Goal: Task Accomplishment & Management: Manage account settings

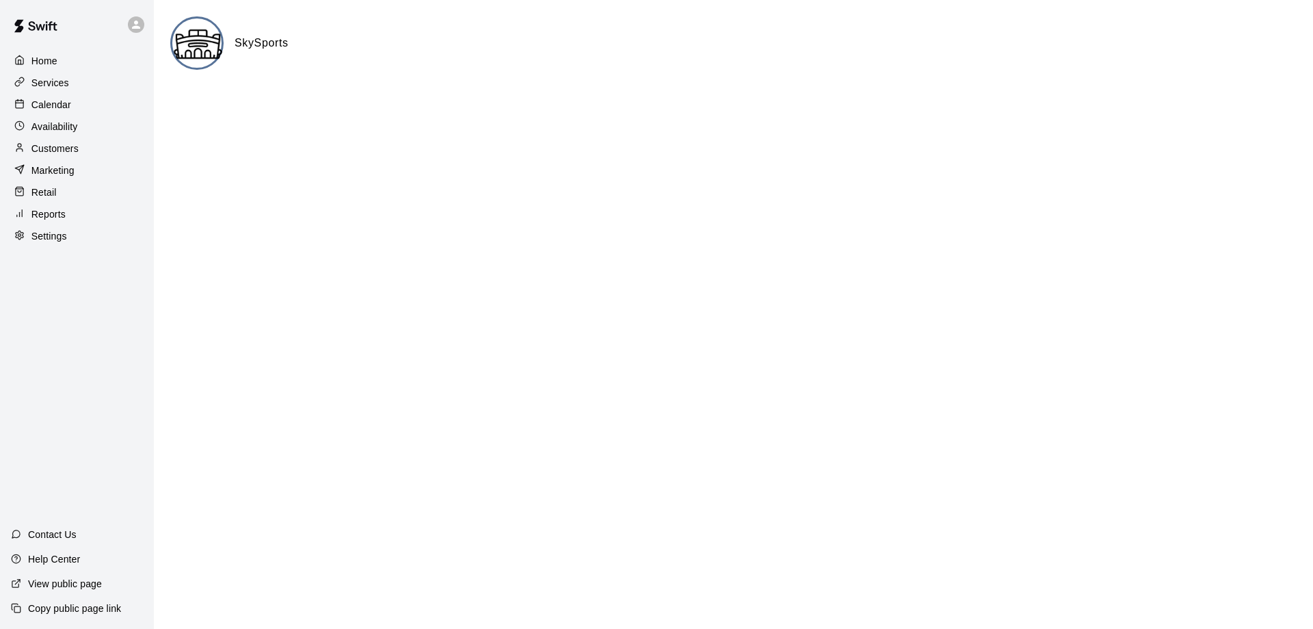
click at [57, 101] on p "Calendar" at bounding box center [51, 105] width 40 height 14
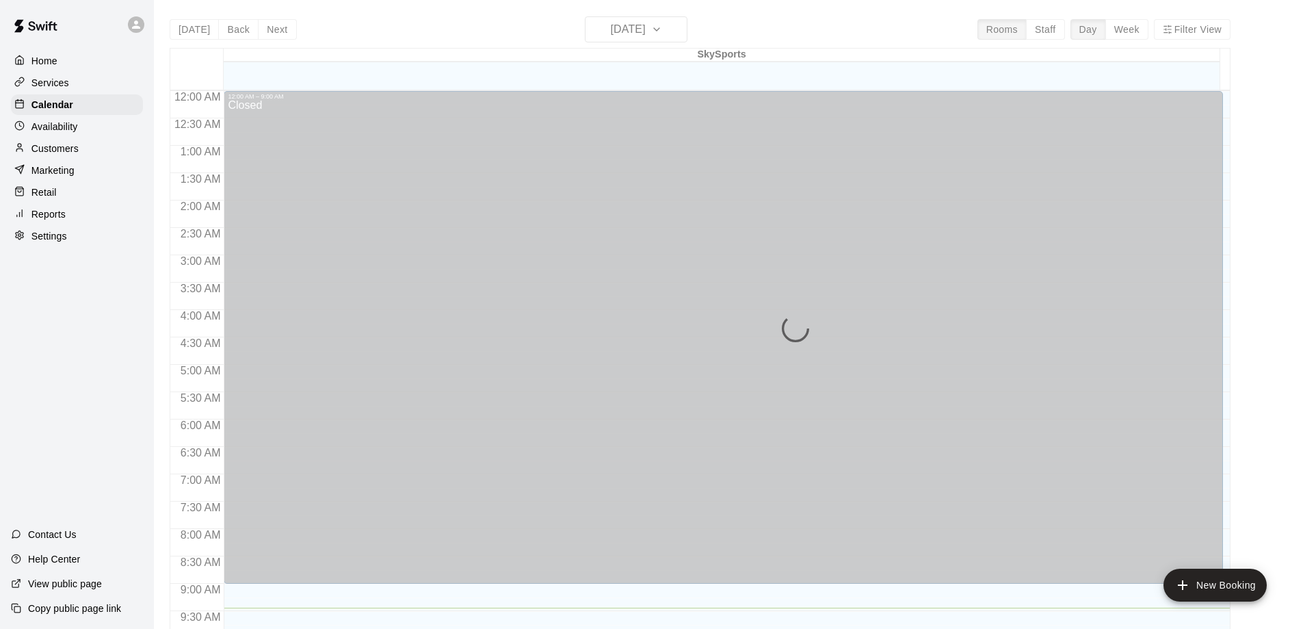
scroll to position [516, 0]
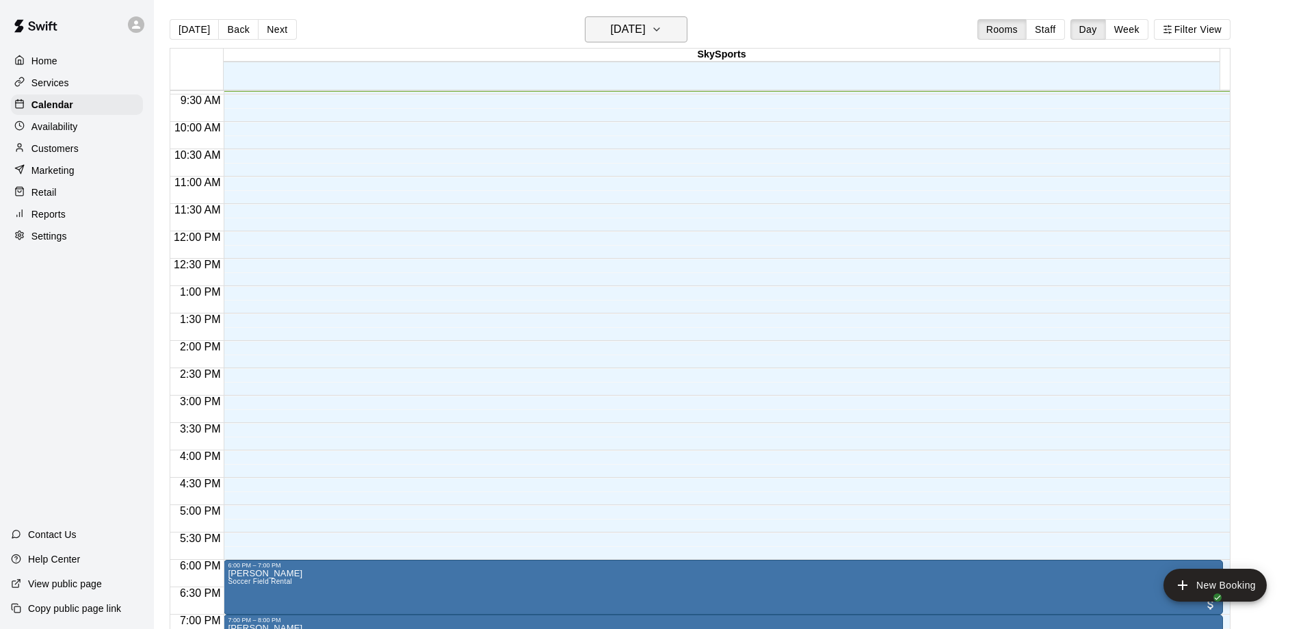
click at [662, 37] on icon "button" at bounding box center [656, 29] width 11 height 16
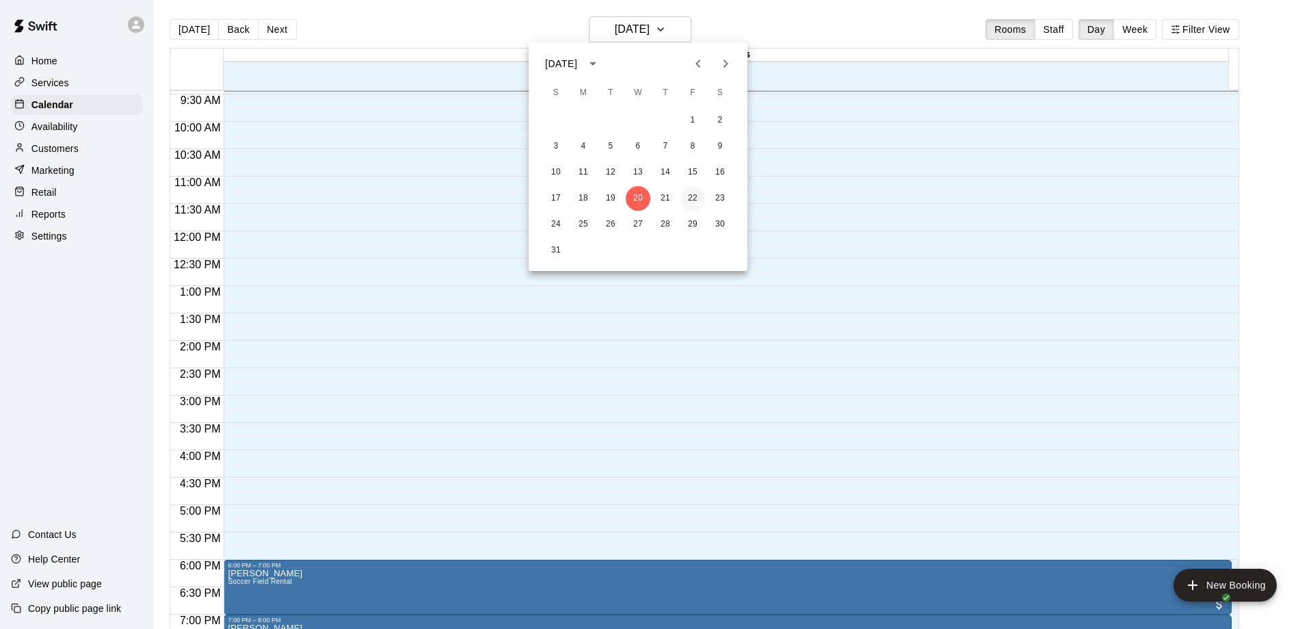
click at [696, 199] on button "22" at bounding box center [692, 198] width 25 height 25
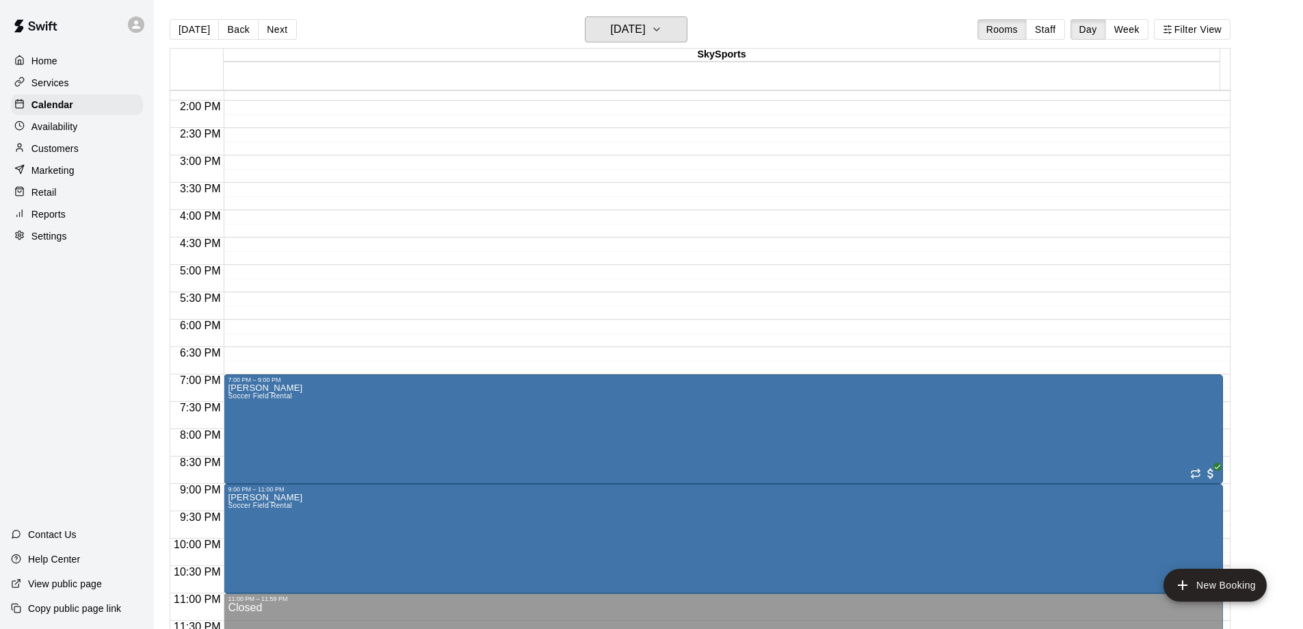
scroll to position [761, 0]
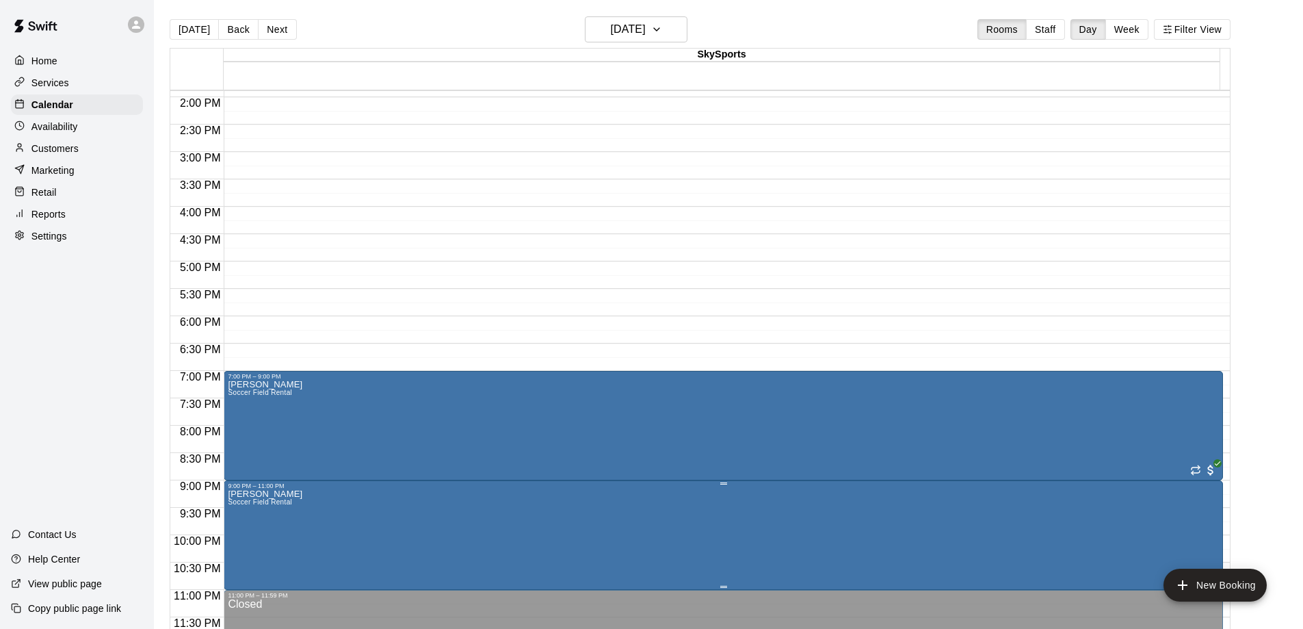
click at [241, 573] on icon "delete" at bounding box center [241, 569] width 10 height 12
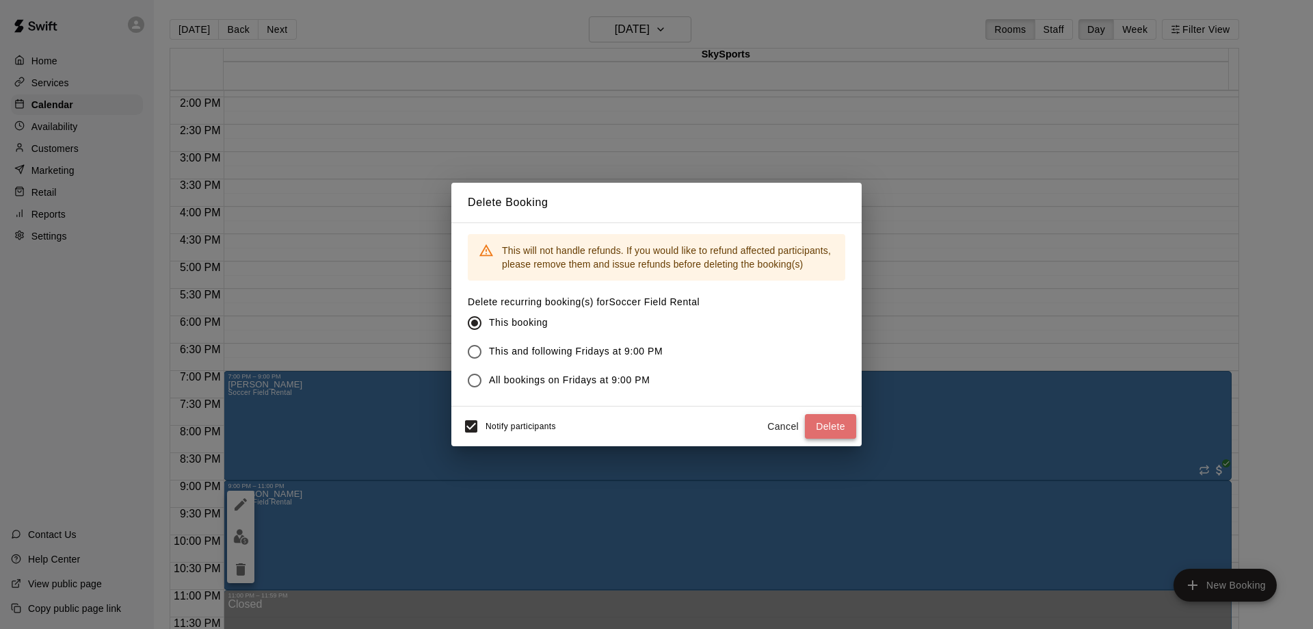
click at [825, 424] on button "Delete" at bounding box center [830, 426] width 51 height 25
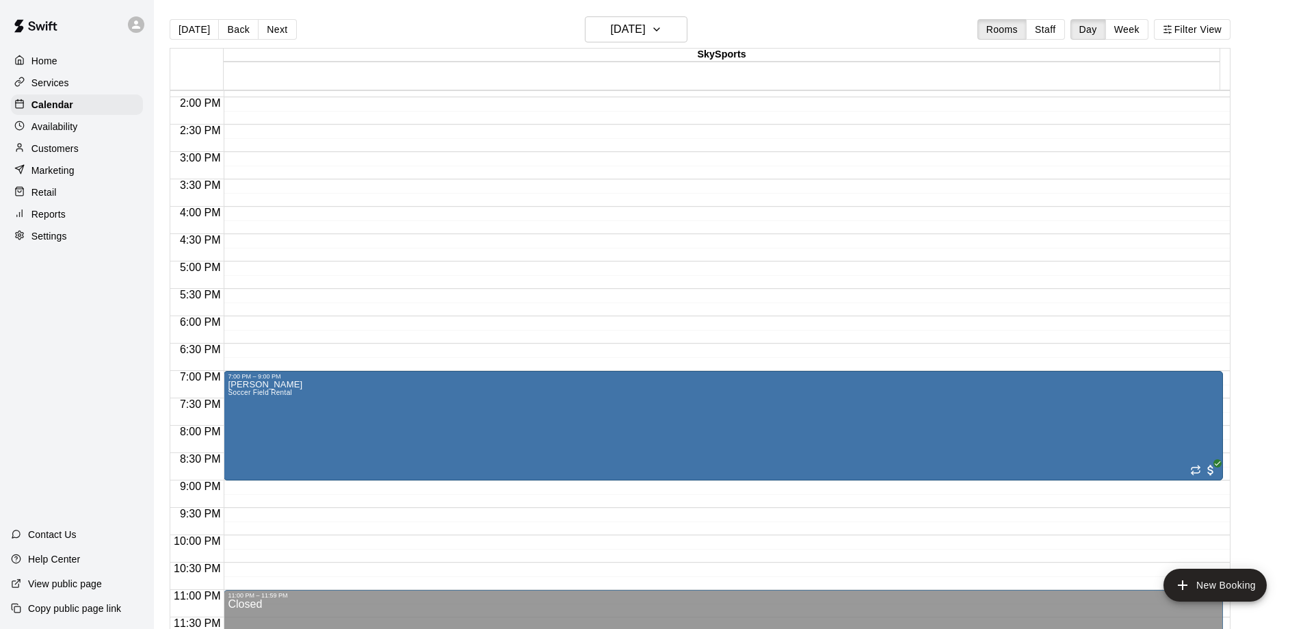
click at [47, 59] on p "Home" at bounding box center [44, 61] width 26 height 14
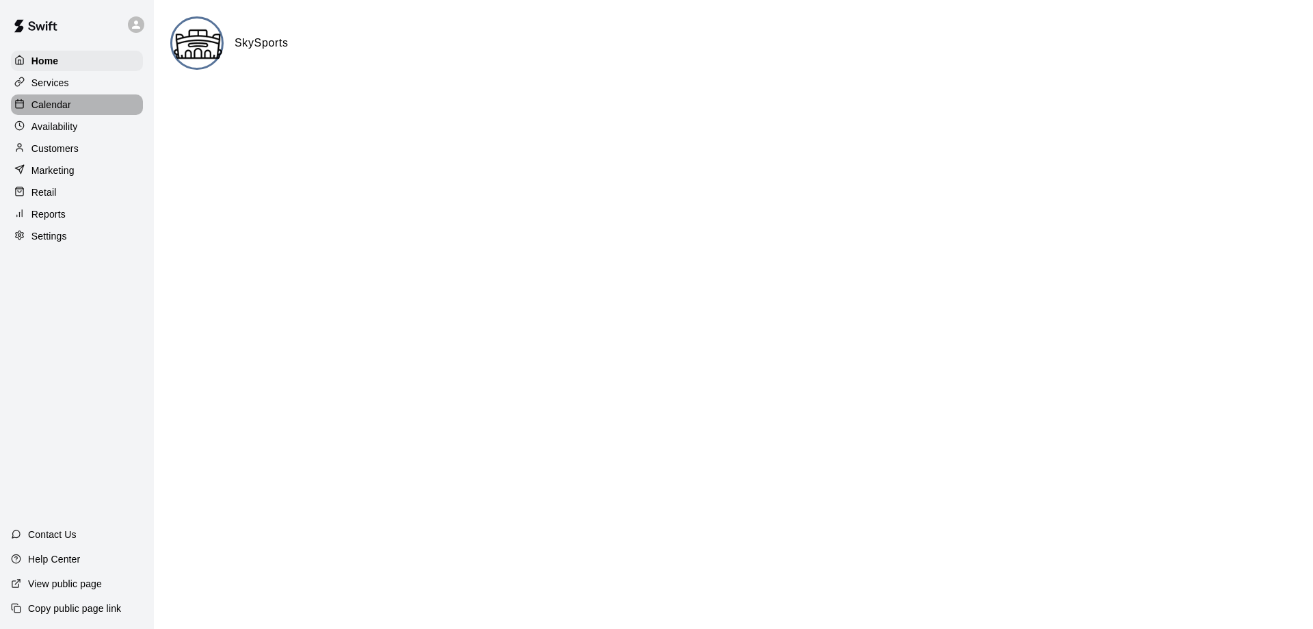
click at [47, 105] on p "Calendar" at bounding box center [51, 105] width 40 height 14
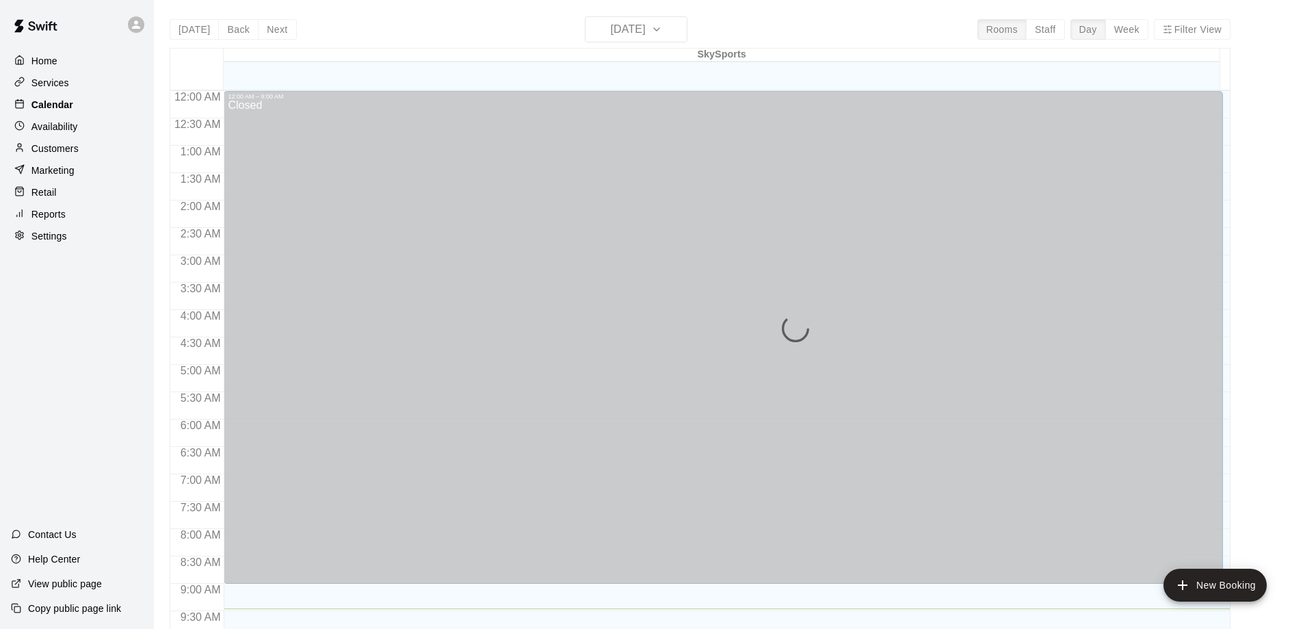
scroll to position [517, 0]
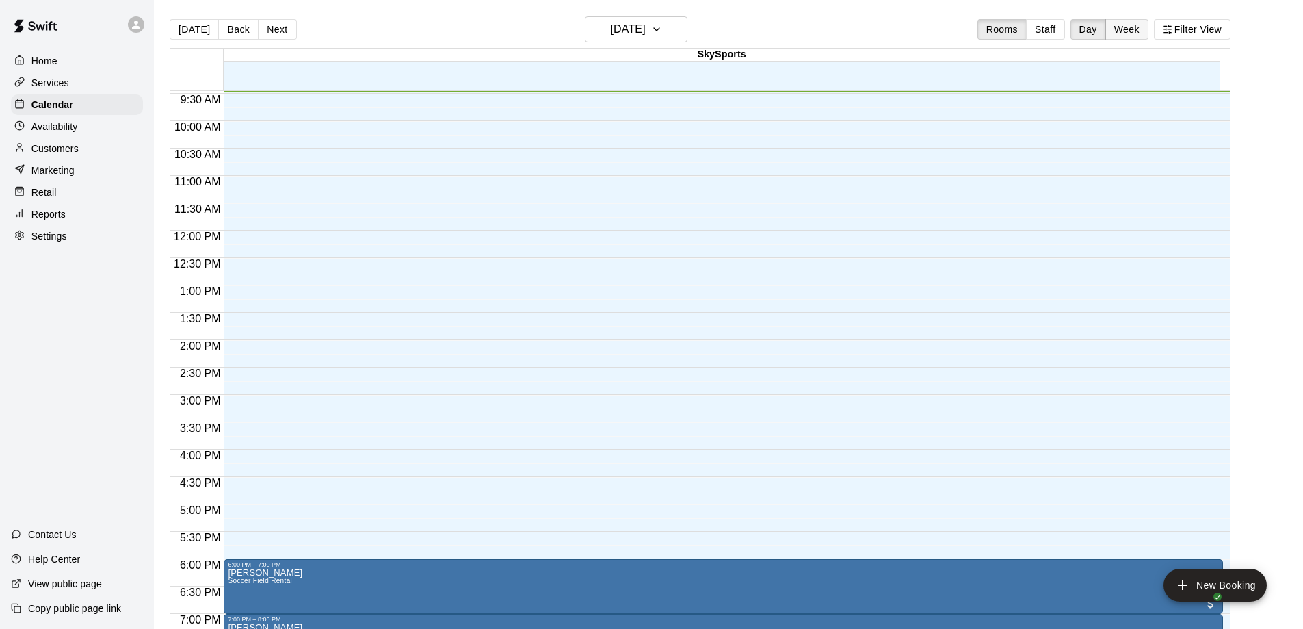
click at [1132, 27] on button "Week" at bounding box center [1126, 29] width 43 height 21
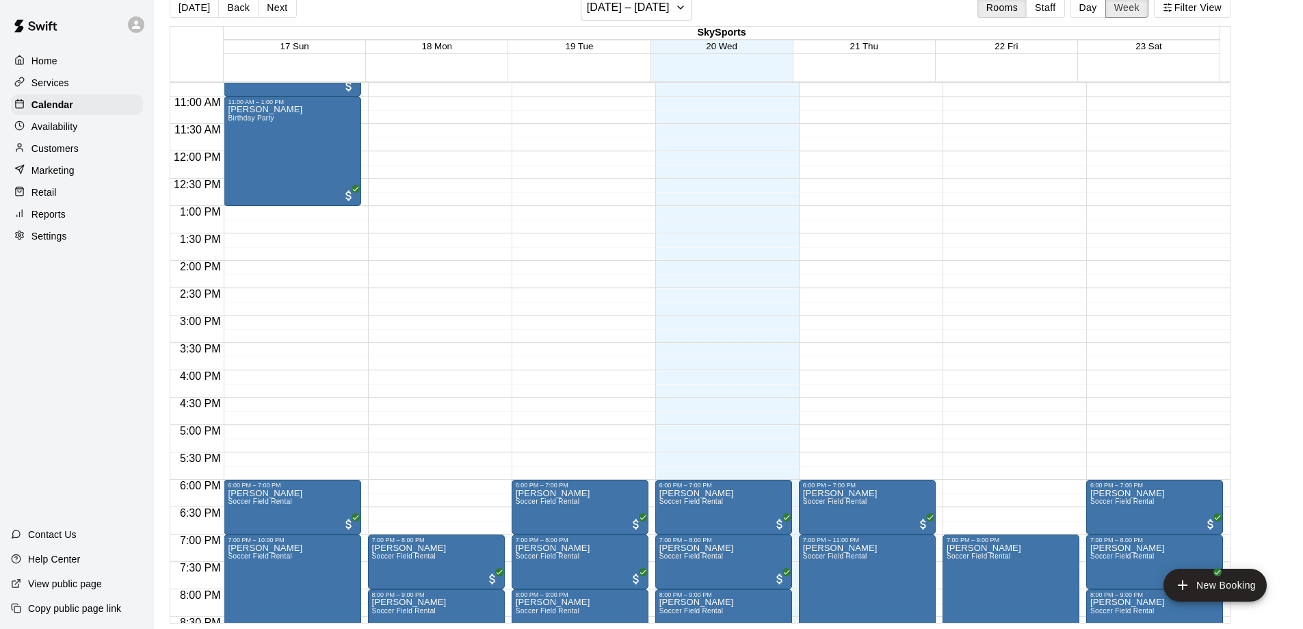
scroll to position [639, 0]
